Goal: Transaction & Acquisition: Obtain resource

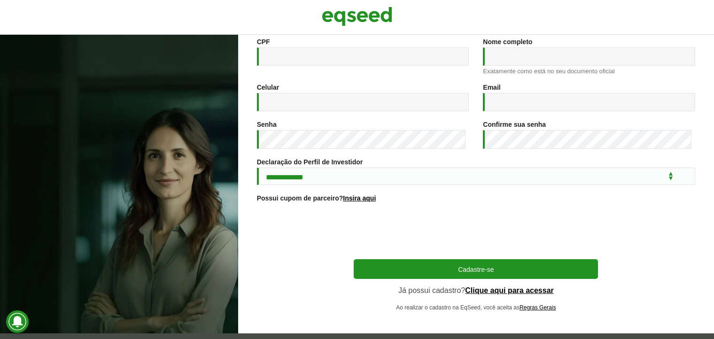
scroll to position [143, 0]
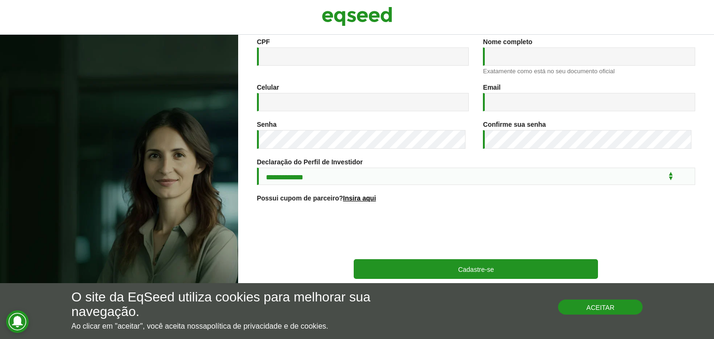
click at [598, 305] on button "Aceitar" at bounding box center [600, 307] width 85 height 15
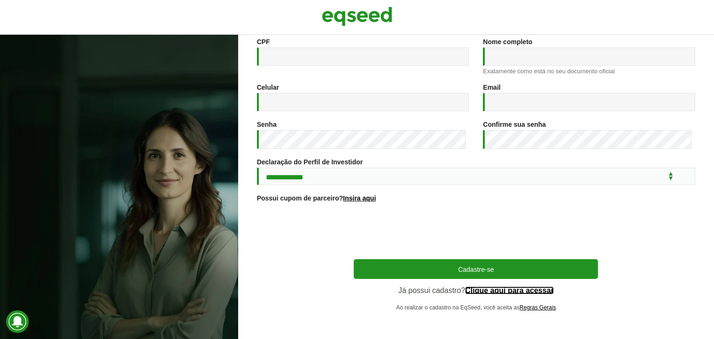
click at [513, 293] on link "Clique aqui para acessar" at bounding box center [509, 291] width 89 height 8
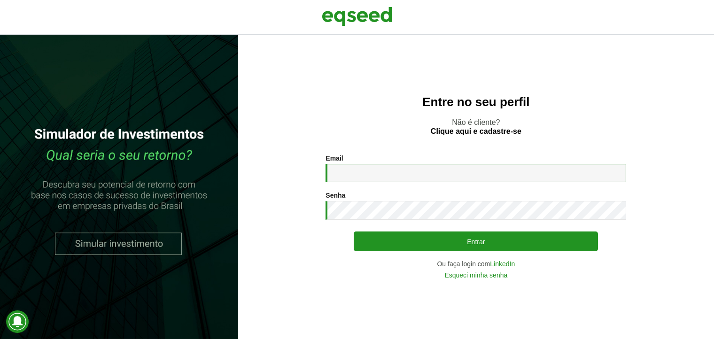
click at [418, 166] on input "Email *" at bounding box center [475, 173] width 301 height 18
type input "**********"
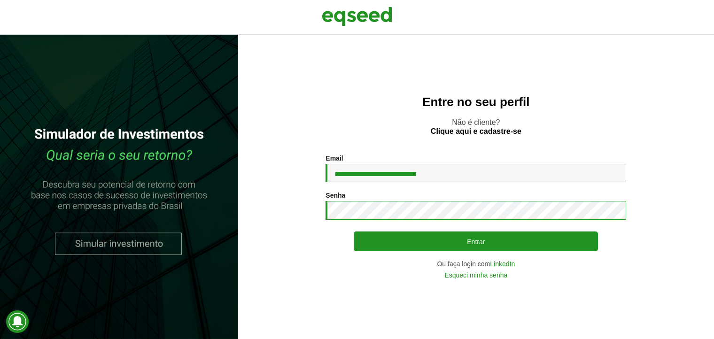
click at [354, 232] on button "Entrar" at bounding box center [476, 242] width 244 height 20
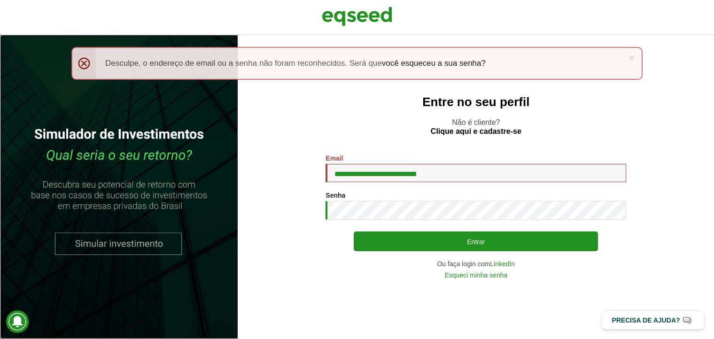
click at [169, 259] on link at bounding box center [119, 187] width 238 height 304
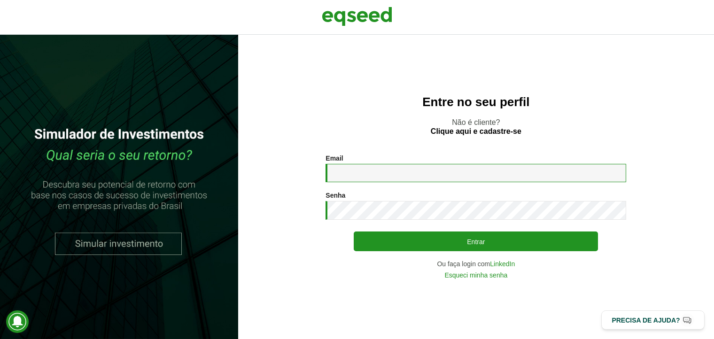
click at [412, 173] on input "Email *" at bounding box center [475, 173] width 301 height 18
type input "**********"
click at [396, 221] on div "**********" at bounding box center [475, 217] width 301 height 124
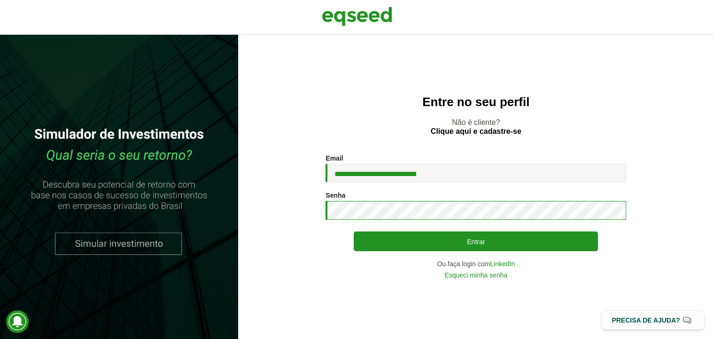
click at [354, 232] on button "Entrar" at bounding box center [476, 242] width 244 height 20
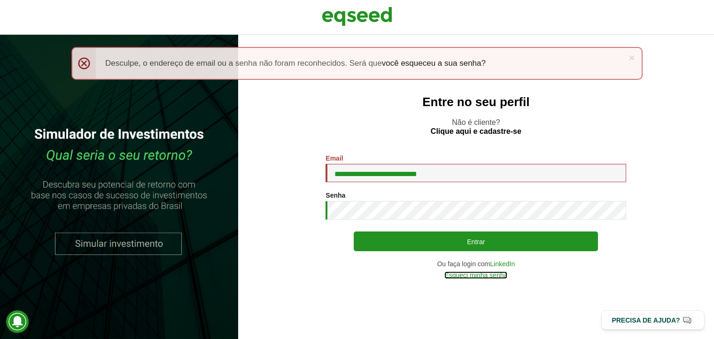
click at [456, 277] on link "Esqueci minha senha" at bounding box center [475, 275] width 63 height 7
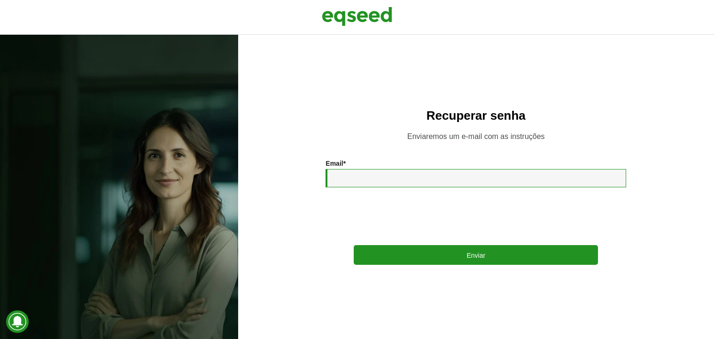
click at [391, 185] on input "Email *" at bounding box center [475, 178] width 301 height 18
type input "**********"
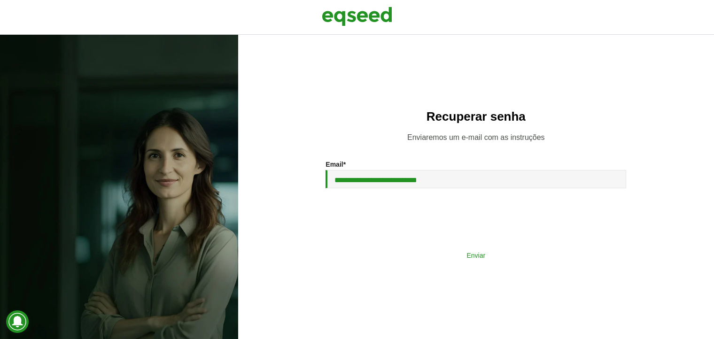
click at [499, 254] on button "Enviar" at bounding box center [476, 255] width 244 height 18
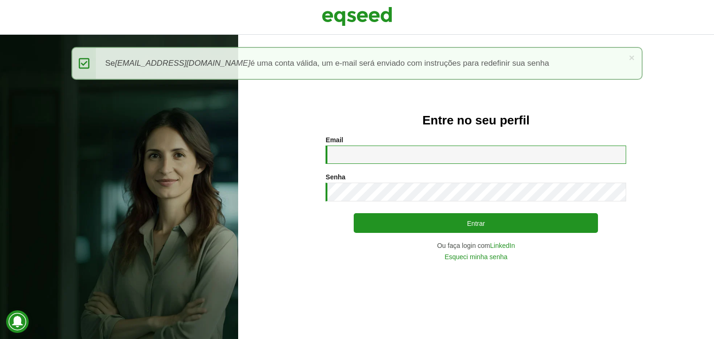
click at [375, 163] on input "Email *" at bounding box center [475, 155] width 301 height 18
type input "**********"
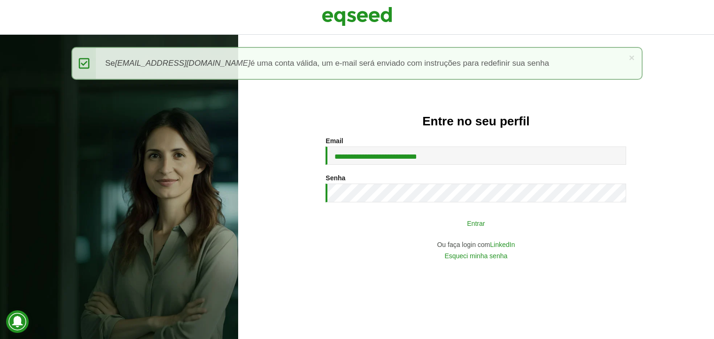
click at [419, 218] on button "Entrar" at bounding box center [476, 223] width 244 height 18
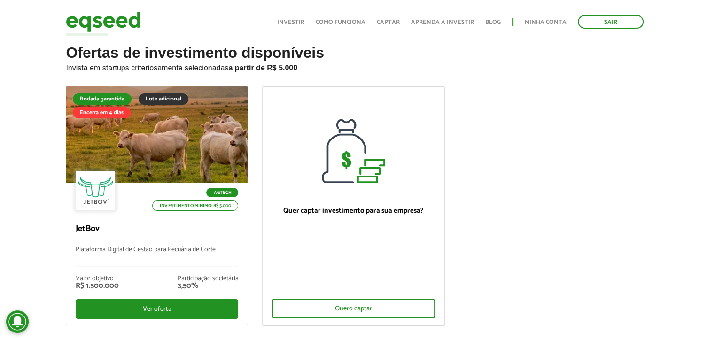
scroll to position [26, 0]
drag, startPoint x: 494, startPoint y: 213, endPoint x: 494, endPoint y: 150, distance: 62.9
click at [494, 150] on ul "Rodada garantida Lote adicional Encerra em 4 dias Agtech Investimento mínimo: R…" at bounding box center [353, 213] width 589 height 255
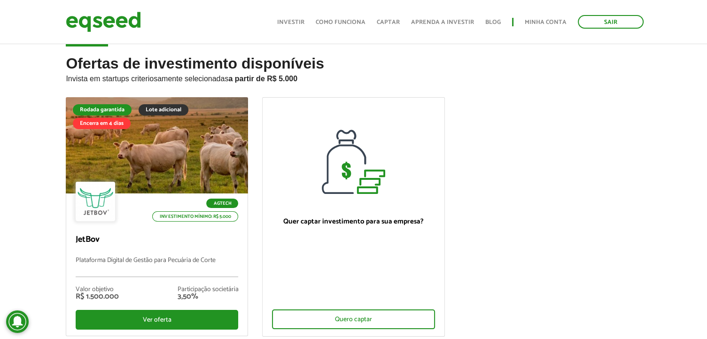
scroll to position [15, 0]
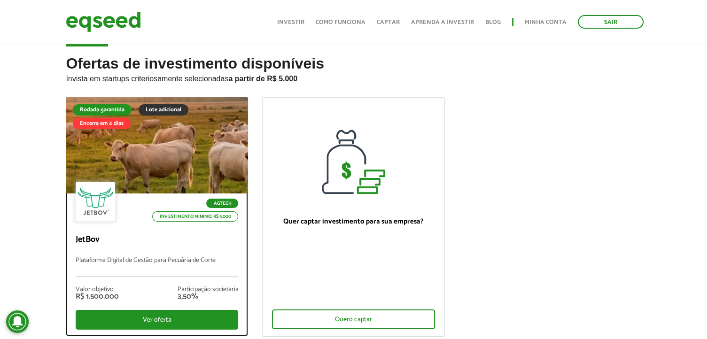
click at [165, 159] on div at bounding box center [157, 146] width 219 height 116
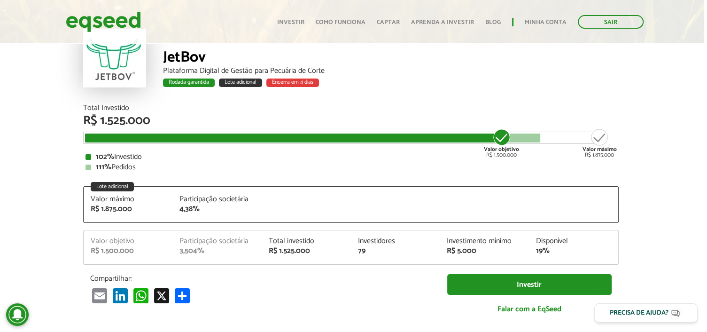
scroll to position [61, 3]
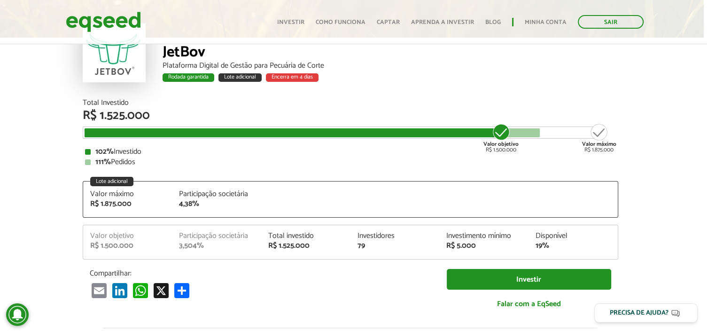
drag, startPoint x: 98, startPoint y: 150, endPoint x: 148, endPoint y: 159, distance: 51.0
click at [148, 159] on div "102% Investido 111% Pedidos" at bounding box center [350, 157] width 531 height 18
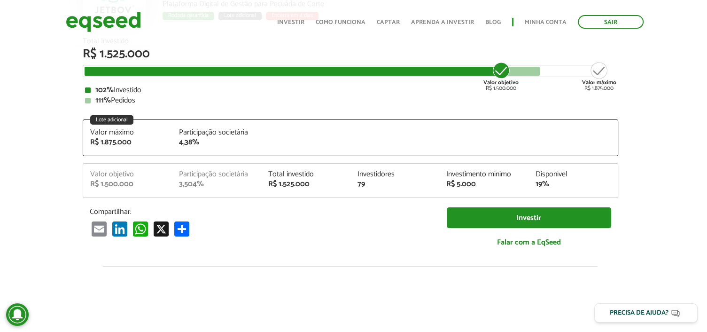
scroll to position [123, 3]
click at [643, 220] on article "JetBov Plataforma Digital de Gestão para Pecuária de Corte Rodada garantida Lot…" at bounding box center [350, 252] width 707 height 667
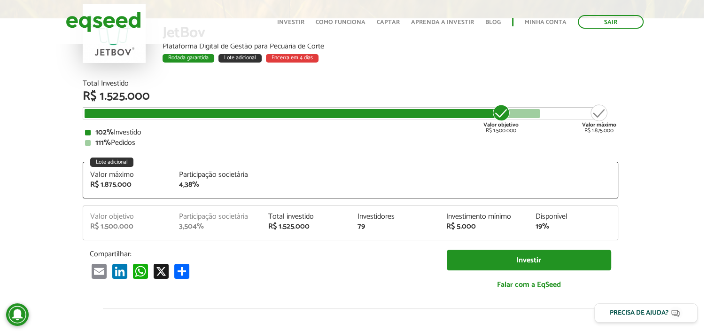
scroll to position [81, 3]
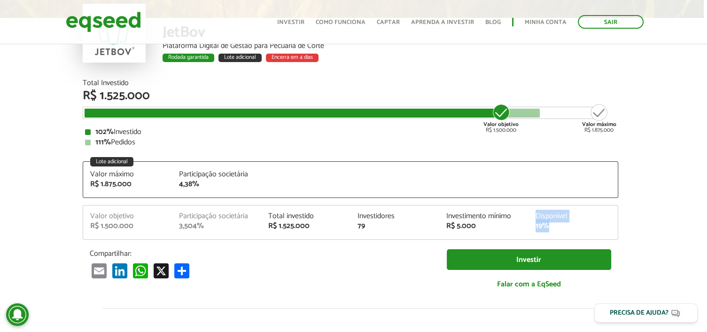
drag, startPoint x: 532, startPoint y: 210, endPoint x: 565, endPoint y: 232, distance: 39.5
click at [565, 232] on div "Valor objetivo R$ 1.500.000 Participação societária 3,504% Total investido R$ 1…" at bounding box center [350, 222] width 535 height 35
click at [637, 218] on article "JetBov Plataforma Digital de Gestão para Pecuária de Corte Rodada garantida Lot…" at bounding box center [350, 294] width 707 height 667
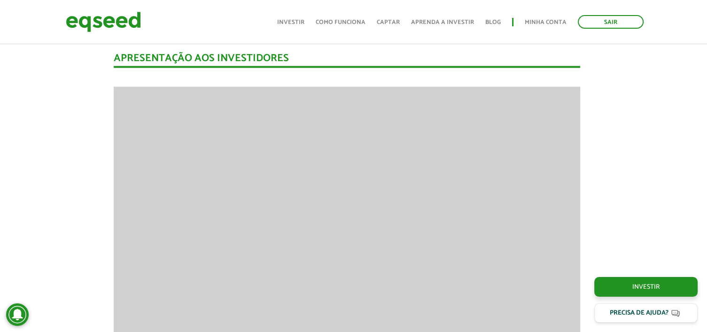
scroll to position [1298, 7]
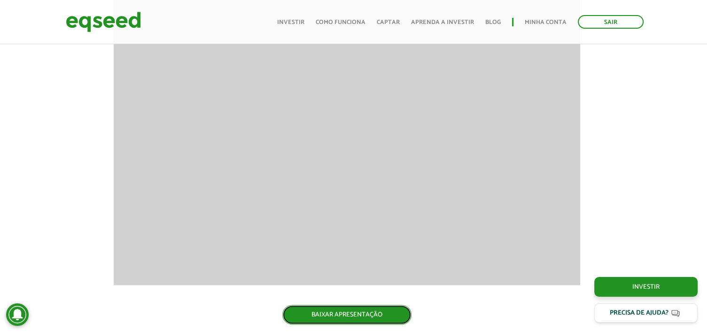
click at [325, 318] on link "BAIXAR APRESENTAÇÃO" at bounding box center [346, 314] width 129 height 20
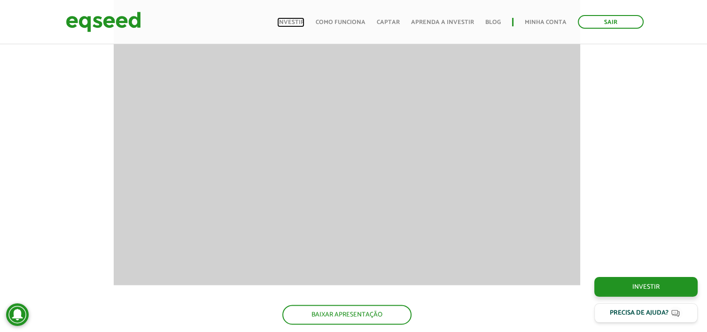
click at [288, 19] on link "Investir" at bounding box center [290, 22] width 27 height 6
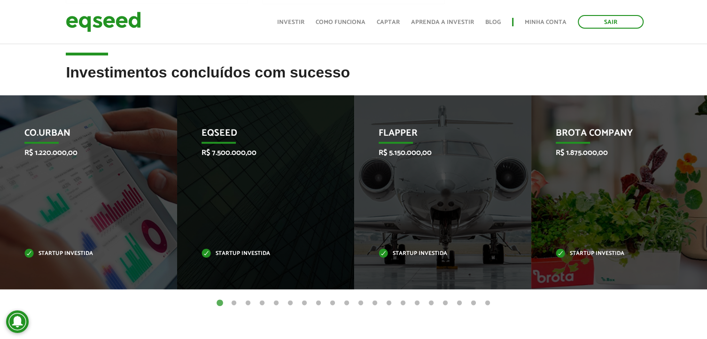
scroll to position [347, 0]
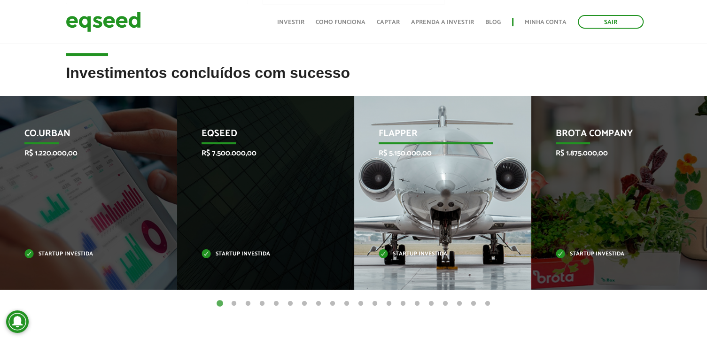
click at [394, 134] on p "Flapper" at bounding box center [436, 136] width 114 height 16
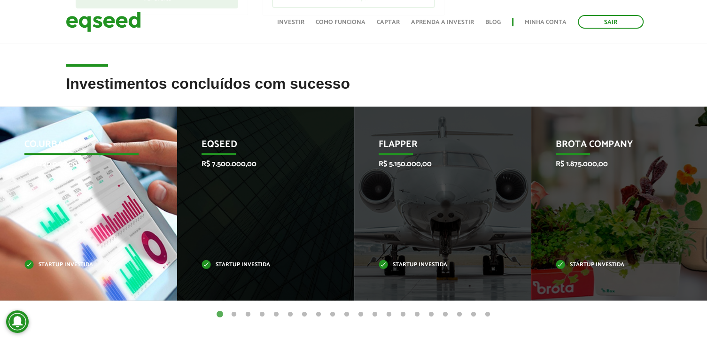
scroll to position [336, 0]
click at [56, 146] on p "Co.Urban" at bounding box center [81, 147] width 114 height 16
click at [57, 245] on div "Co.Urban R$ 1.220.000,00 Startup investida" at bounding box center [81, 204] width 163 height 194
click at [47, 264] on p "Startup investida" at bounding box center [81, 265] width 114 height 5
drag, startPoint x: 47, startPoint y: 264, endPoint x: 29, endPoint y: 250, distance: 23.4
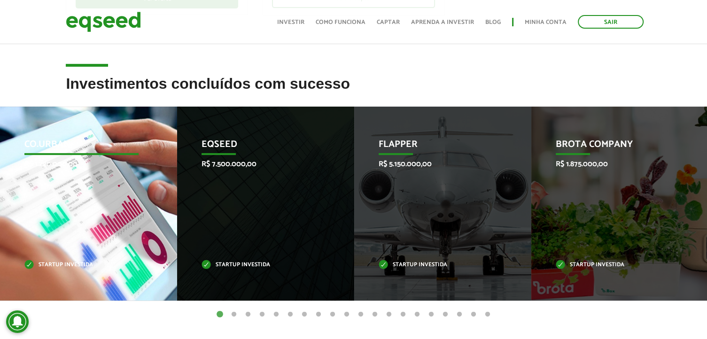
click at [29, 250] on div "Co.Urban R$ 1.220.000,00 Startup investida" at bounding box center [81, 204] width 163 height 194
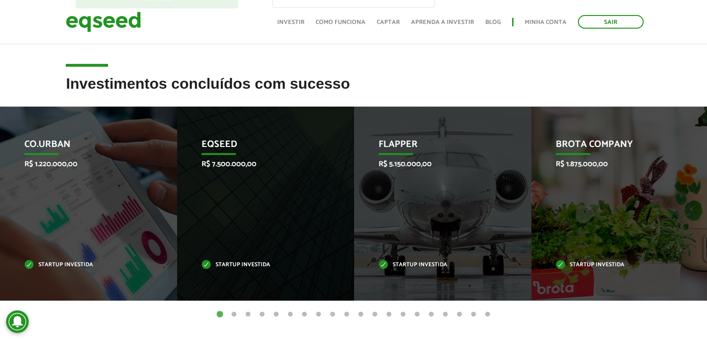
click at [233, 313] on button "2" at bounding box center [233, 314] width 9 height 9
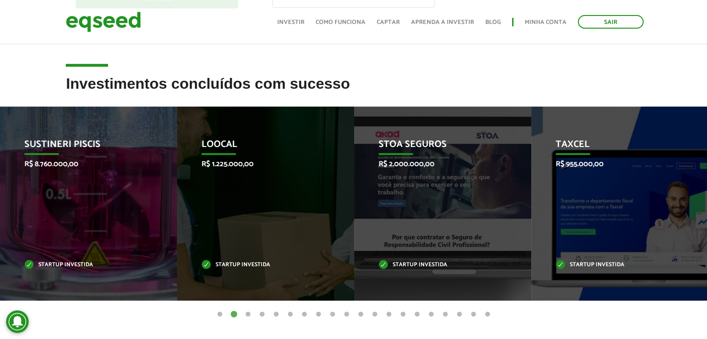
click at [246, 313] on button "3" at bounding box center [247, 314] width 9 height 9
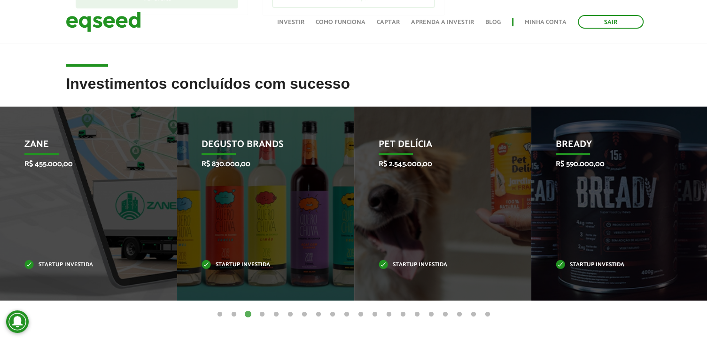
click at [263, 316] on button "4" at bounding box center [261, 314] width 9 height 9
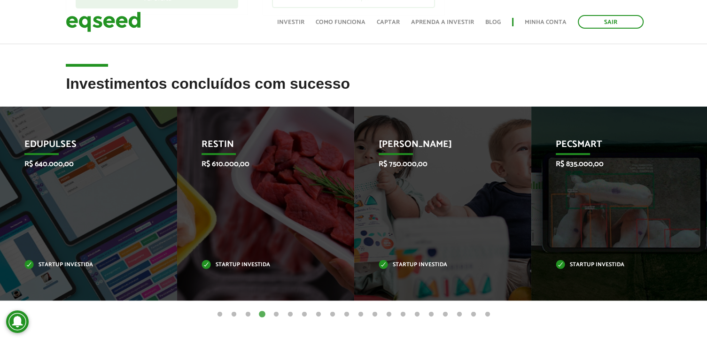
click at [275, 318] on button "5" at bounding box center [275, 314] width 9 height 9
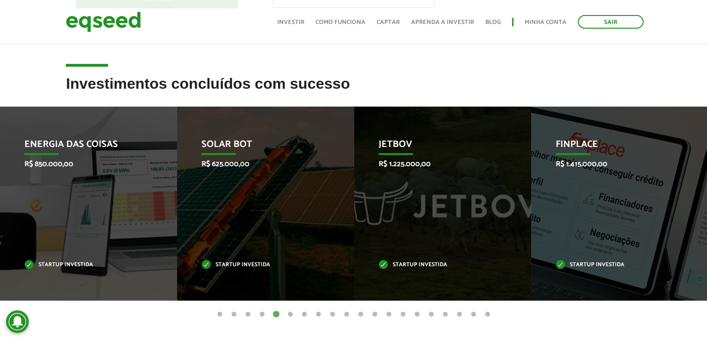
click at [289, 318] on button "6" at bounding box center [290, 314] width 9 height 9
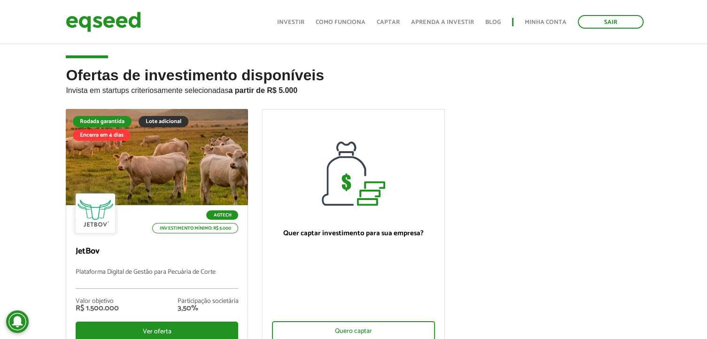
scroll to position [0, 0]
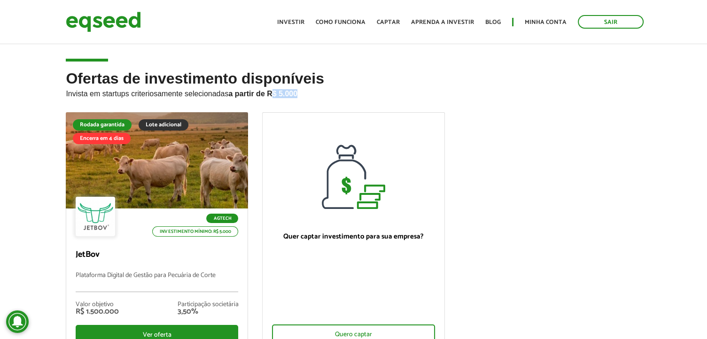
drag, startPoint x: 274, startPoint y: 95, endPoint x: 322, endPoint y: 91, distance: 48.1
click at [322, 91] on p "Invista em startups criteriosamente selecionadas a partir de R$ 5.000" at bounding box center [353, 92] width 575 height 11
click at [420, 70] on h2 "Ofertas de investimento disponíveis Invista em startups criteriosamente selecio…" at bounding box center [353, 91] width 575 height 42
